Goal: Use online tool/utility: Utilize a website feature to perform a specific function

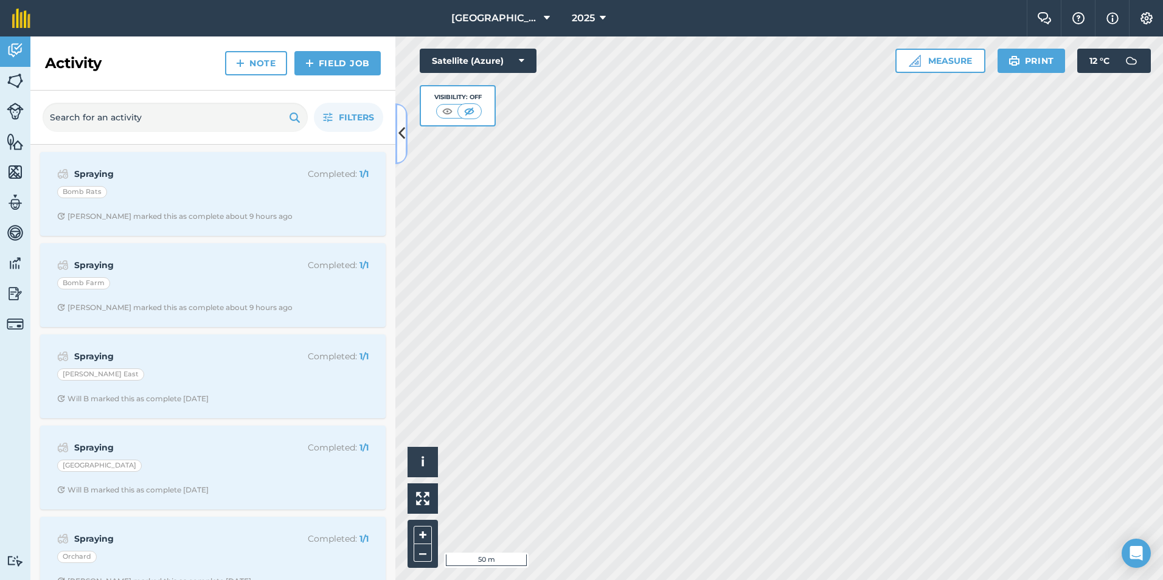
click at [399, 132] on icon at bounding box center [402, 133] width 7 height 21
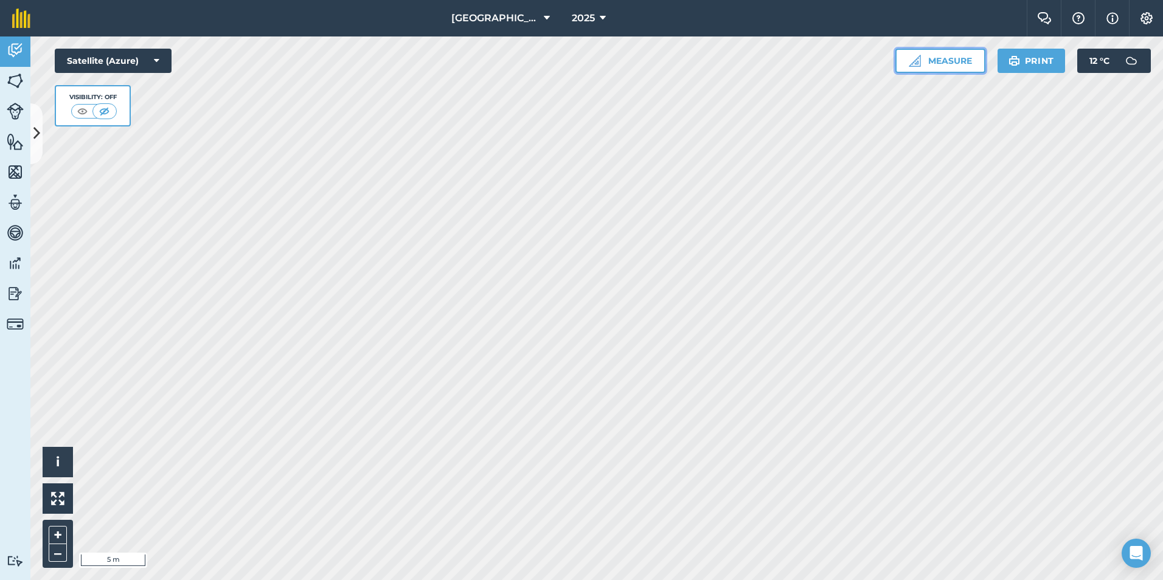
click at [952, 63] on button "Measure" at bounding box center [941, 61] width 90 height 24
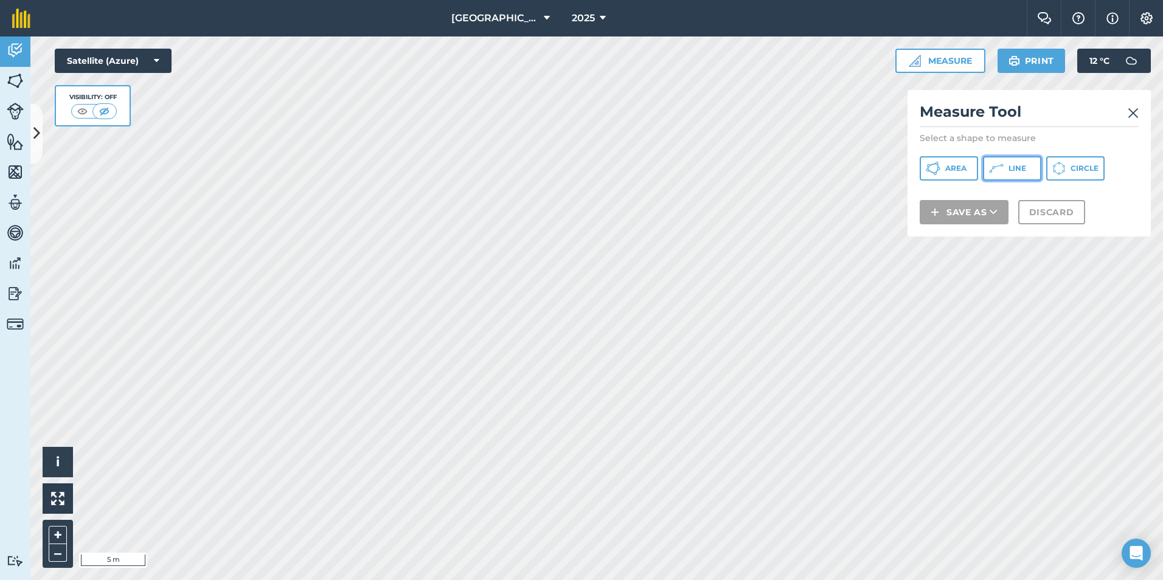
click at [1008, 175] on button "Line" at bounding box center [1012, 168] width 58 height 24
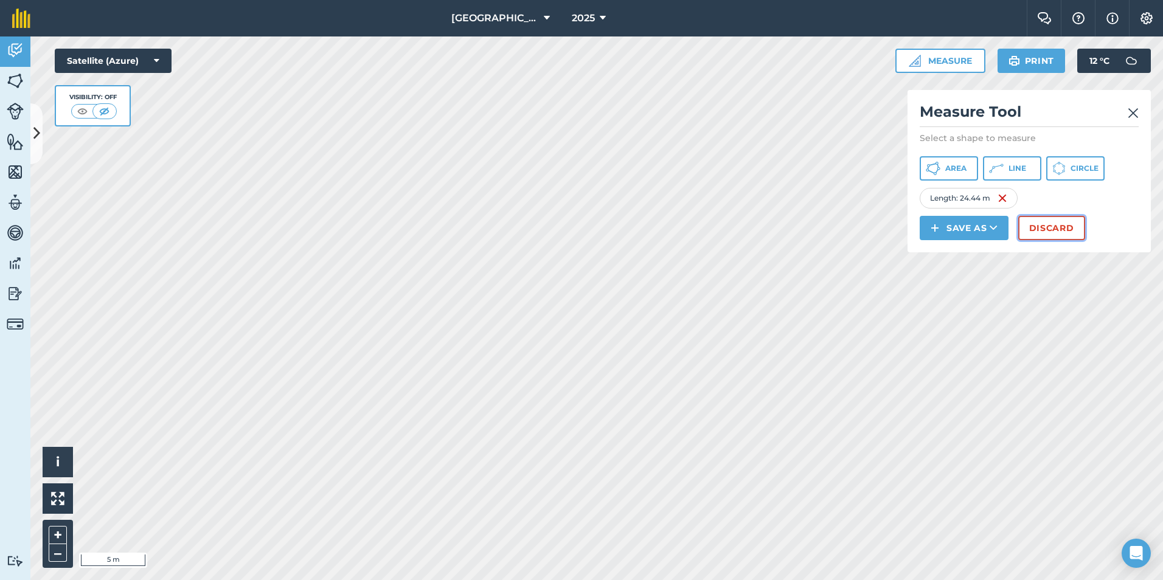
click at [1052, 227] on button "Discard" at bounding box center [1052, 228] width 67 height 24
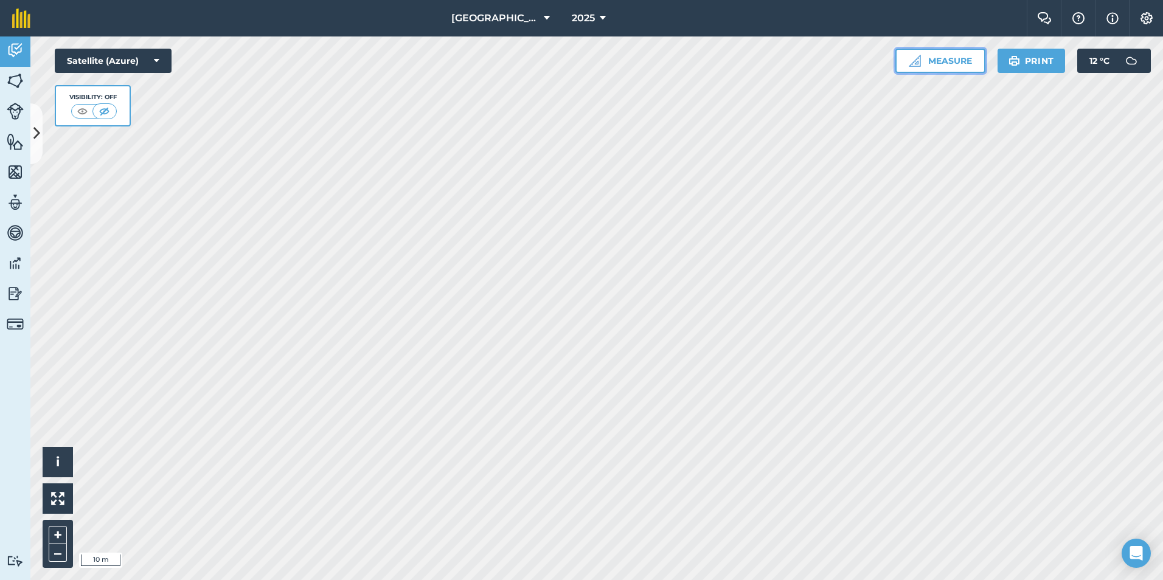
click at [956, 60] on button "Measure" at bounding box center [941, 61] width 90 height 24
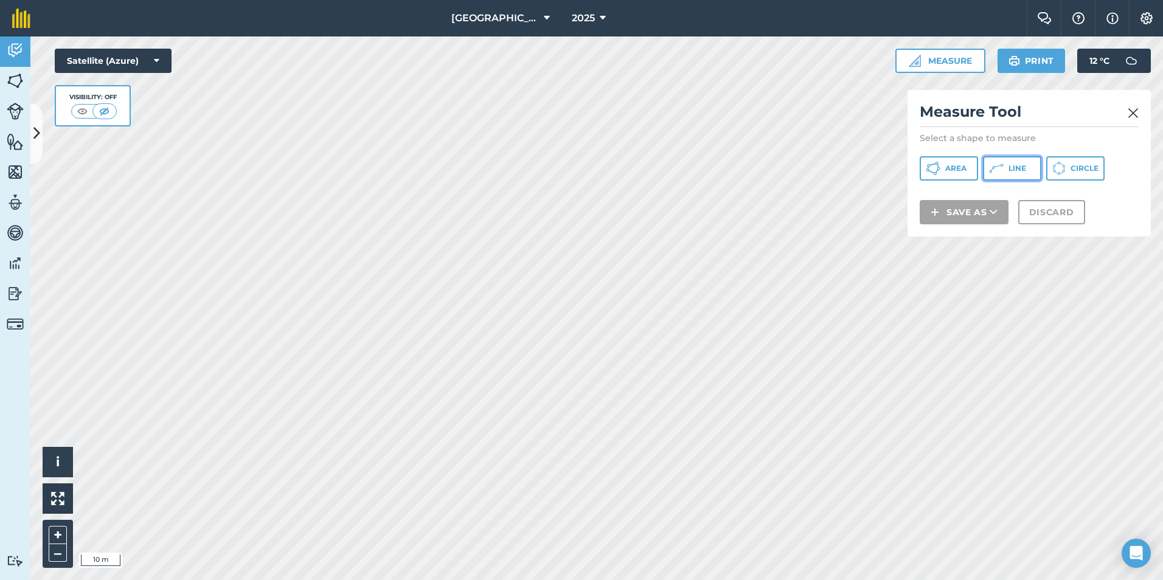
click at [1021, 167] on span "Line" at bounding box center [1018, 169] width 18 height 10
